Goal: Information Seeking & Learning: Check status

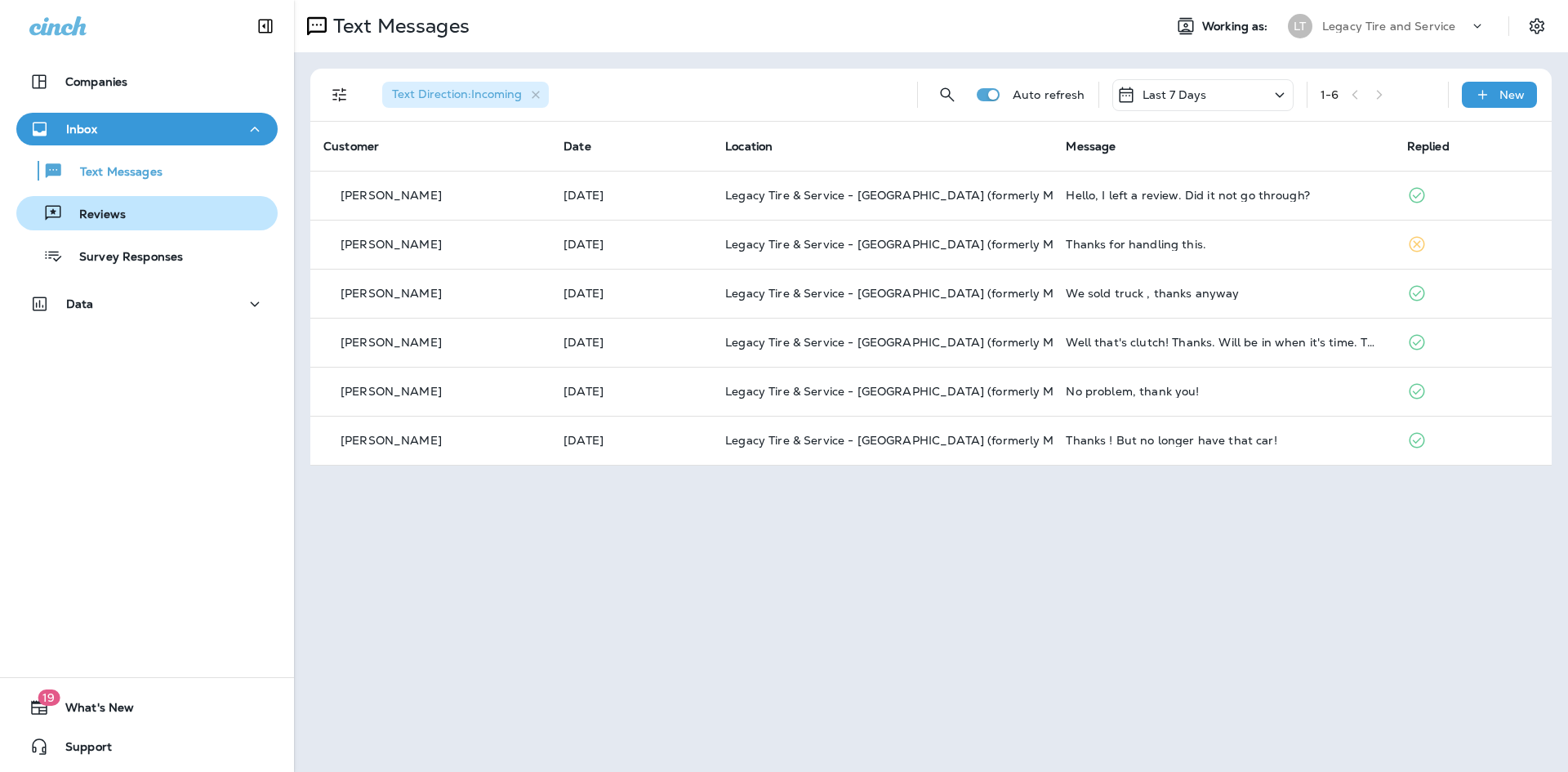
click at [133, 214] on div "Reviews" at bounding box center [147, 213] width 248 height 24
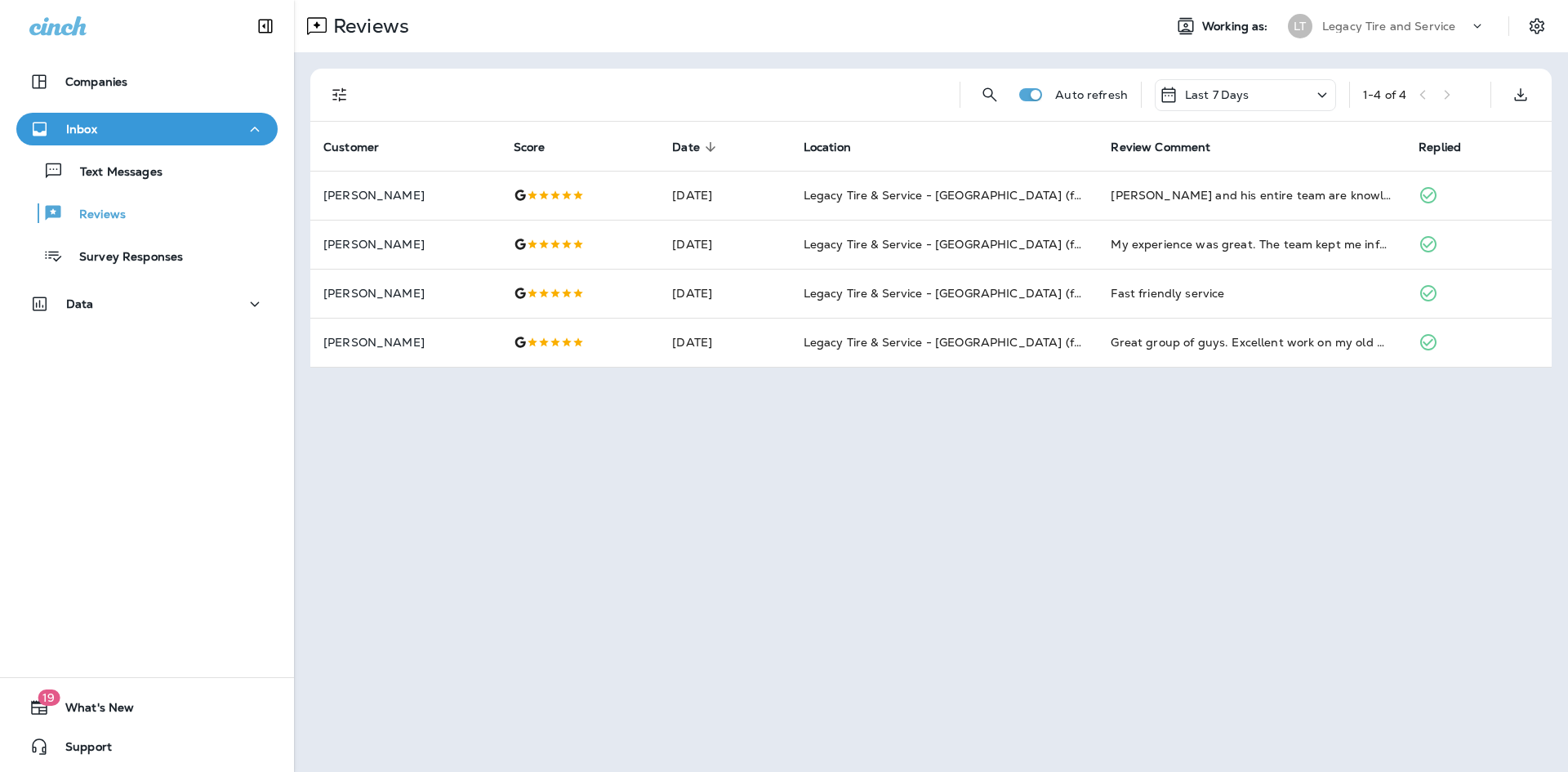
click at [1478, 21] on icon at bounding box center [1477, 26] width 16 height 16
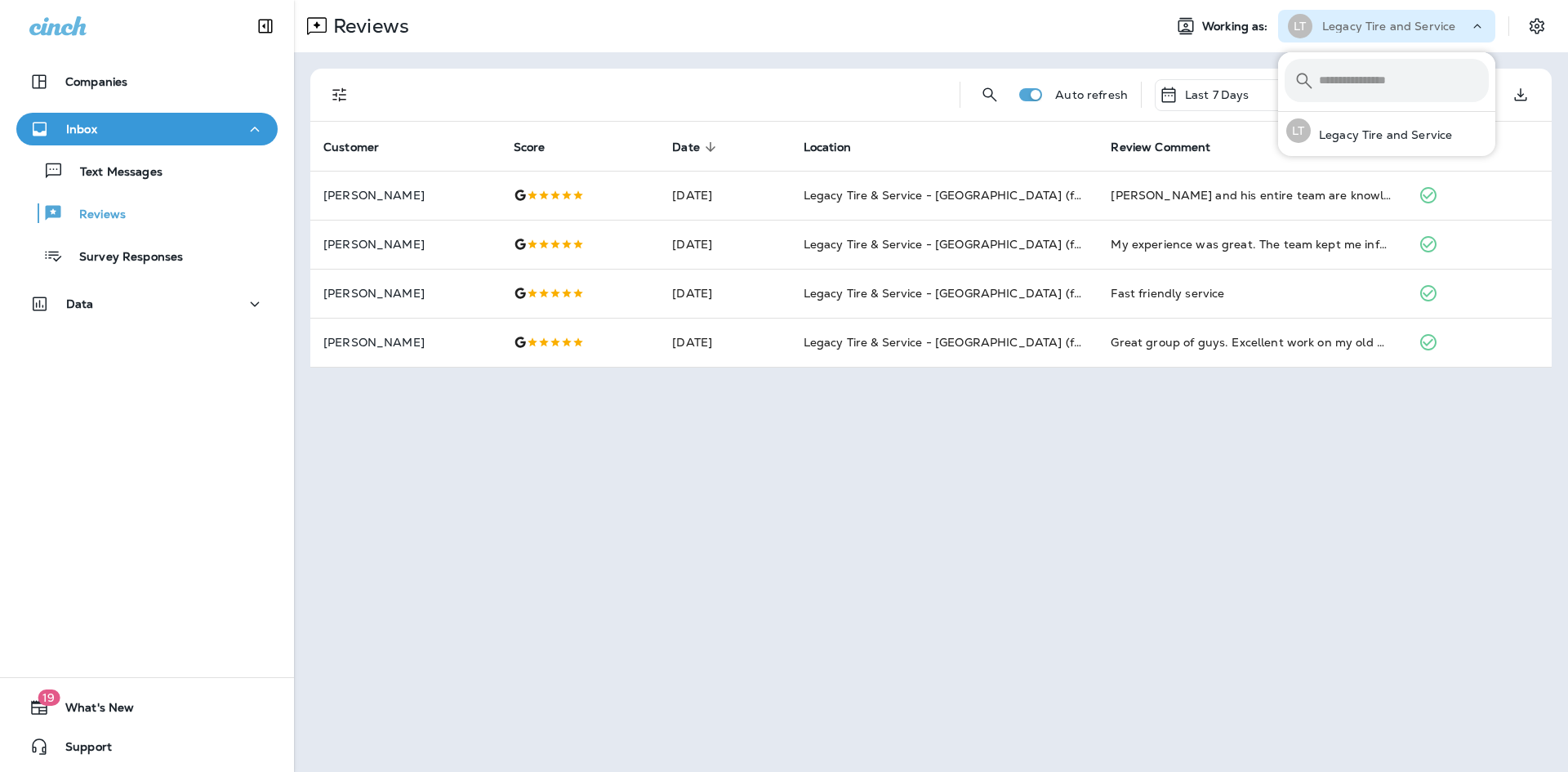
click at [982, 27] on div "Reviews" at bounding box center [722, 26] width 856 height 33
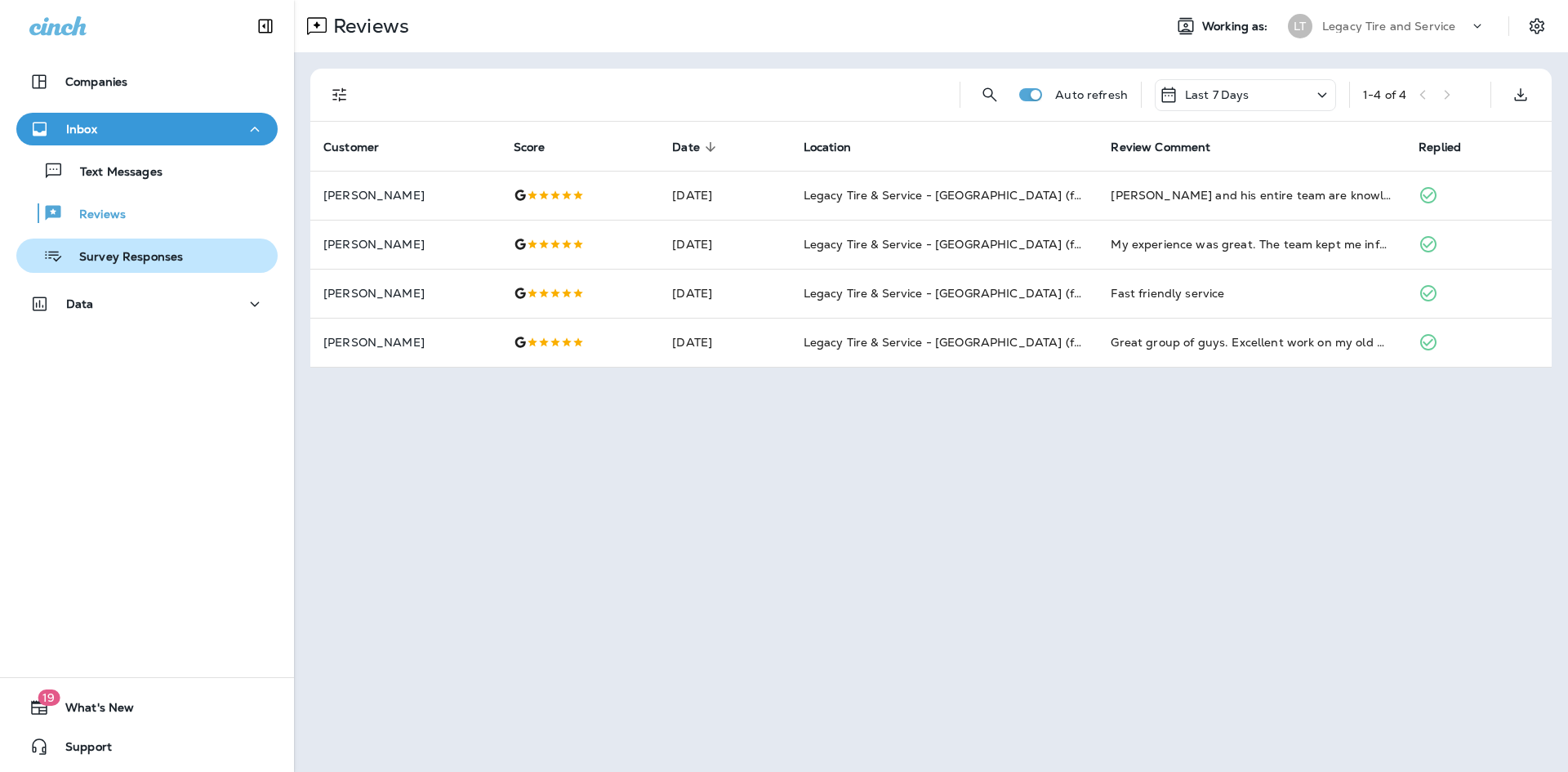
click at [135, 260] on p "Survey Responses" at bounding box center [123, 258] width 120 height 16
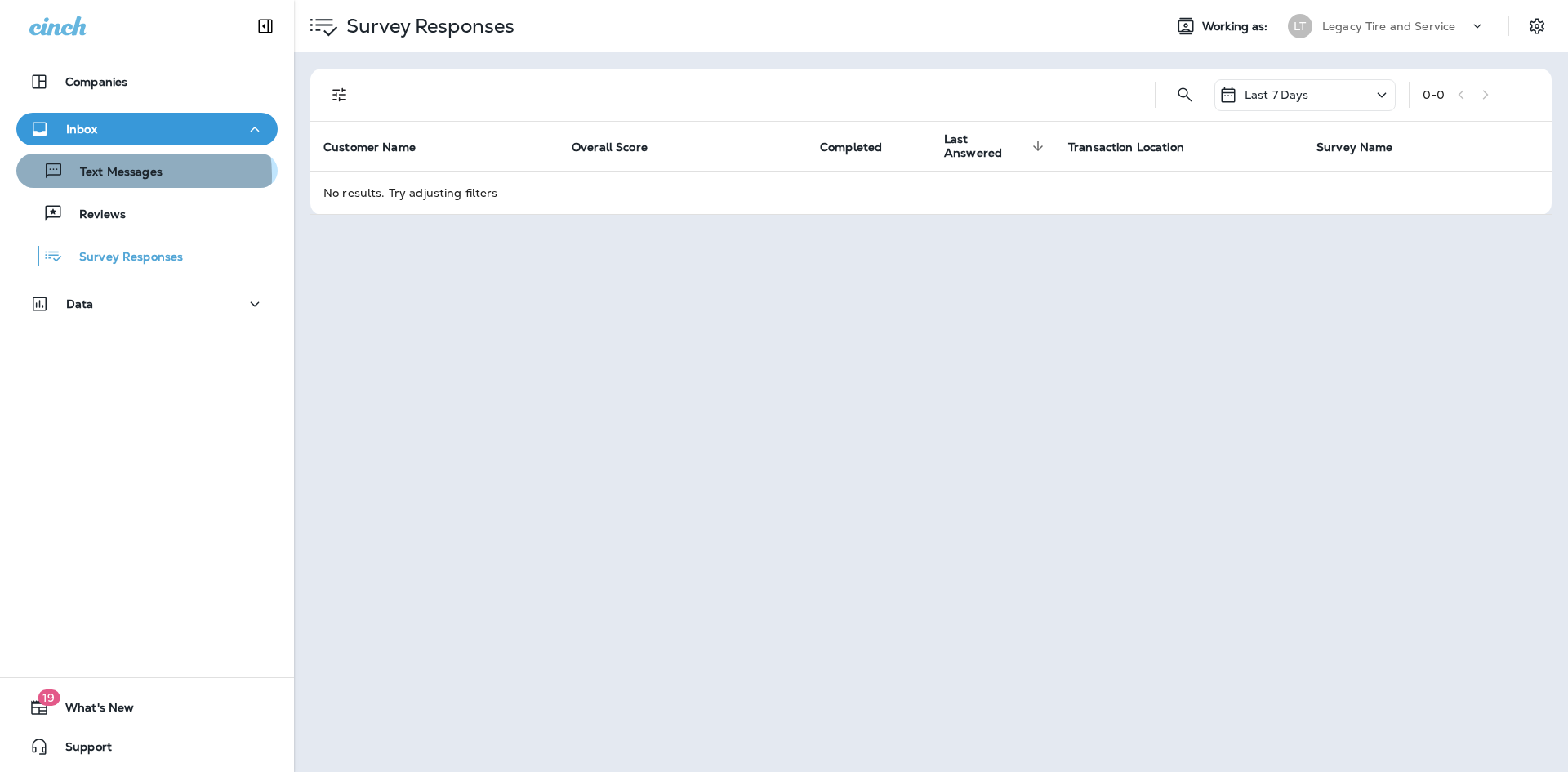
click at [121, 175] on p "Text Messages" at bounding box center [113, 173] width 99 height 16
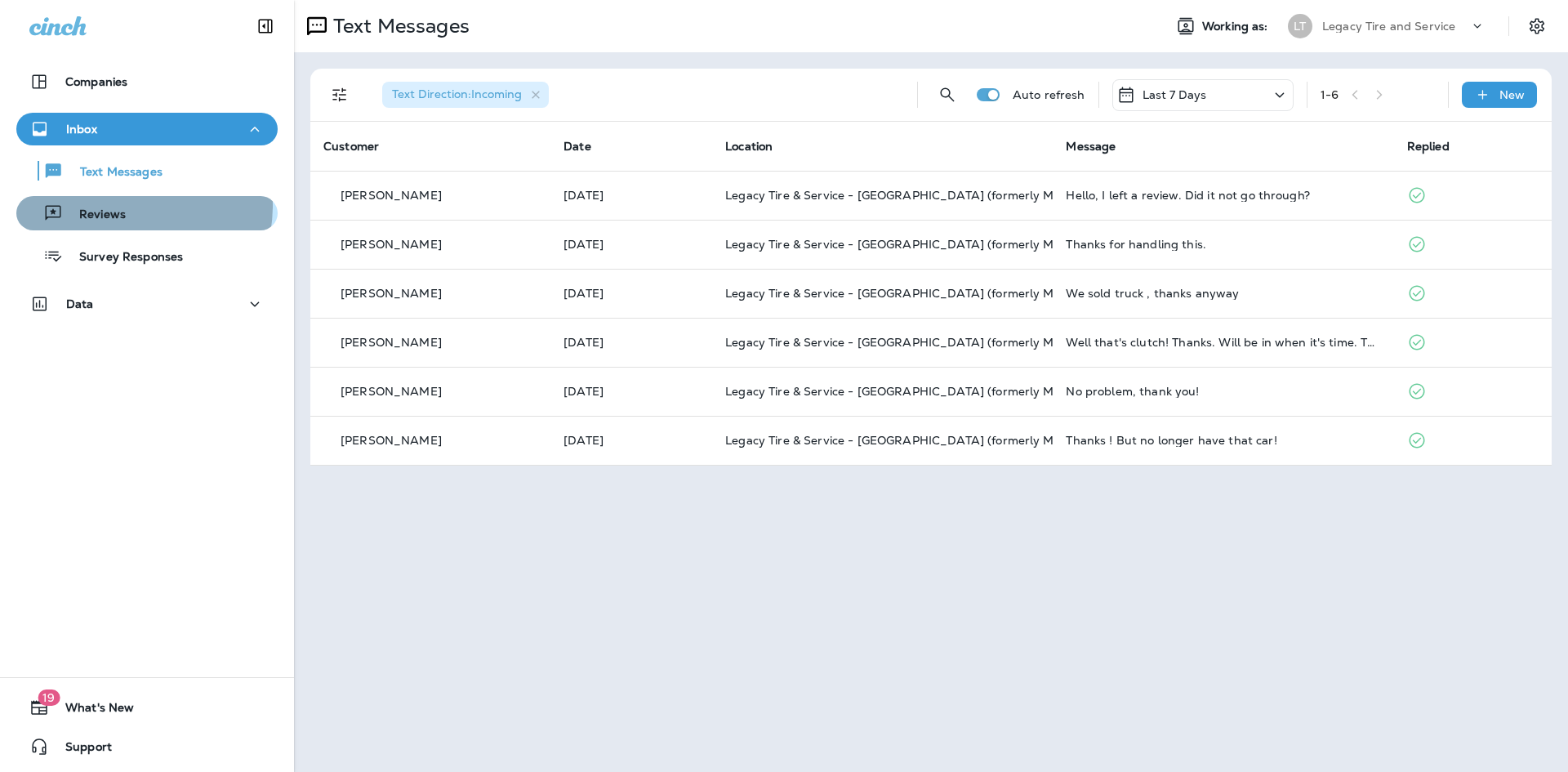
click at [114, 205] on div "Reviews" at bounding box center [74, 213] width 103 height 24
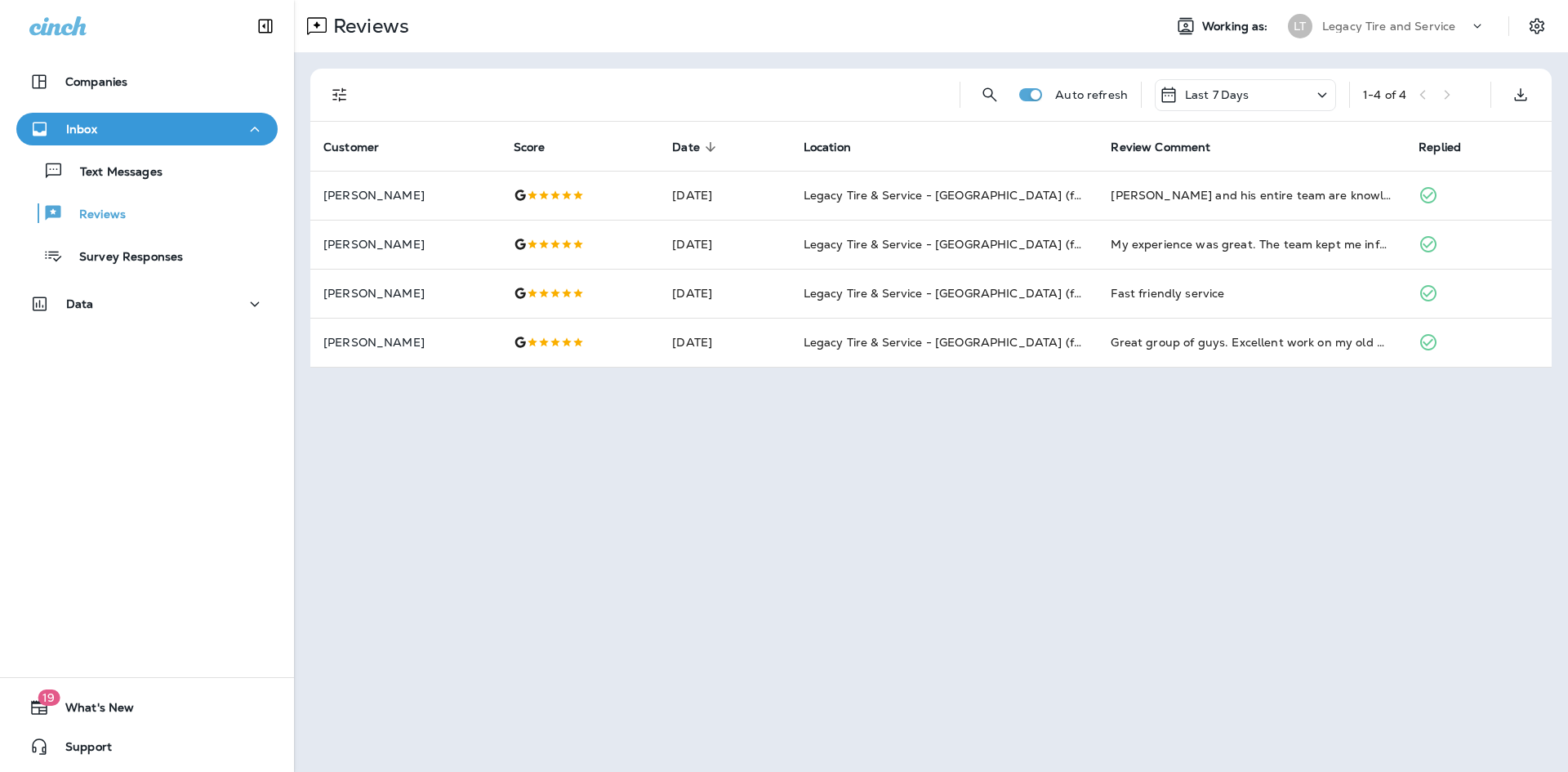
click at [1316, 94] on icon at bounding box center [1323, 95] width 20 height 21
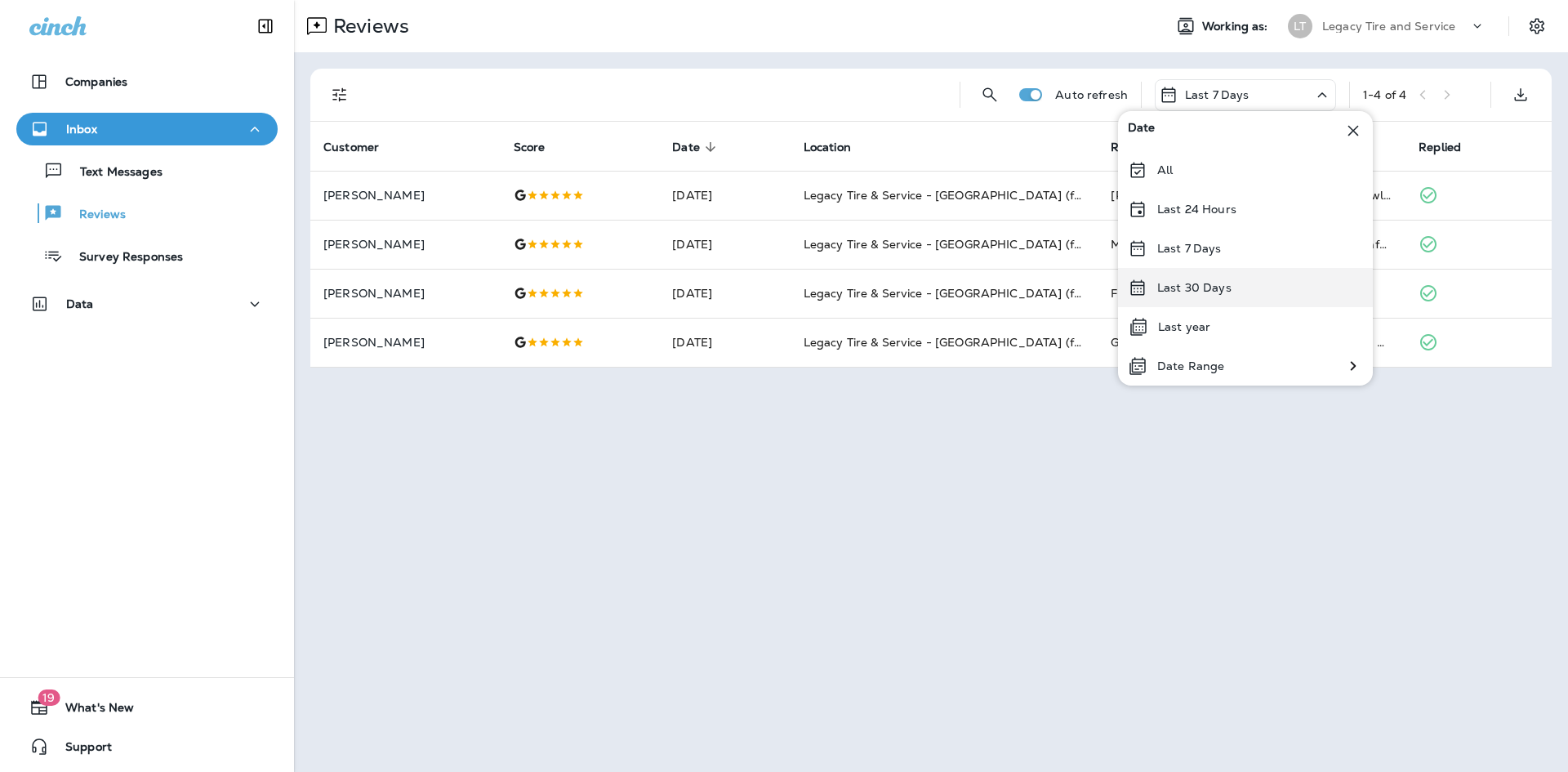
click at [1249, 285] on div "Last 30 Days" at bounding box center [1245, 287] width 255 height 39
